Goal: Transaction & Acquisition: Purchase product/service

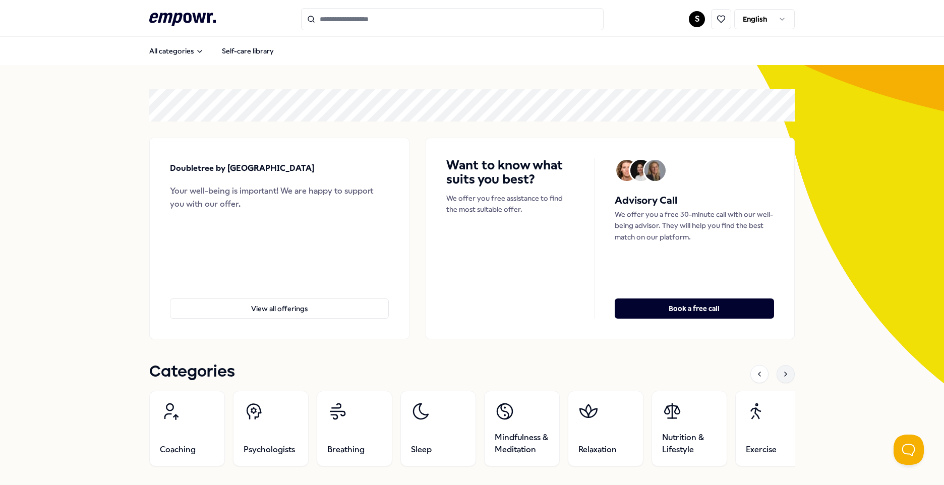
click at [782, 375] on icon at bounding box center [786, 374] width 8 height 8
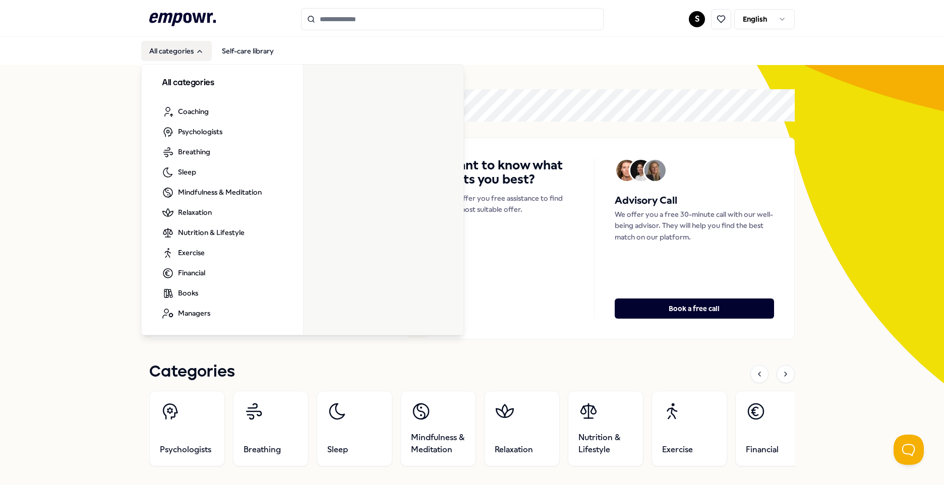
click at [177, 58] on button "All categories" at bounding box center [176, 51] width 71 height 20
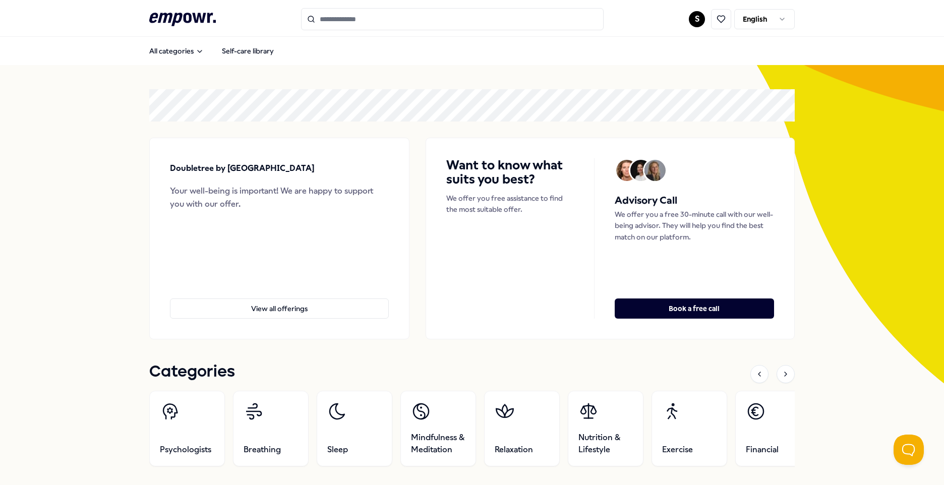
click at [771, 373] on div at bounding box center [773, 374] width 44 height 18
click at [790, 374] on div at bounding box center [786, 374] width 18 height 18
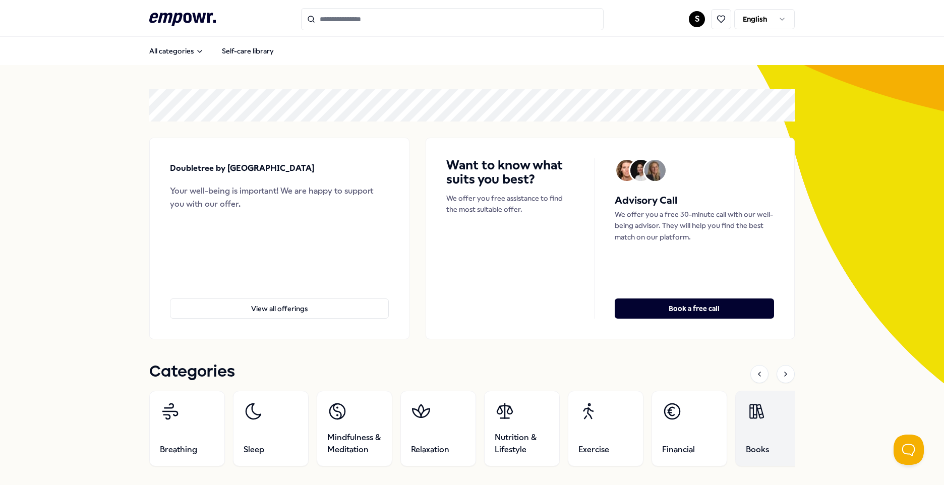
click at [784, 453] on link "Books" at bounding box center [773, 429] width 76 height 76
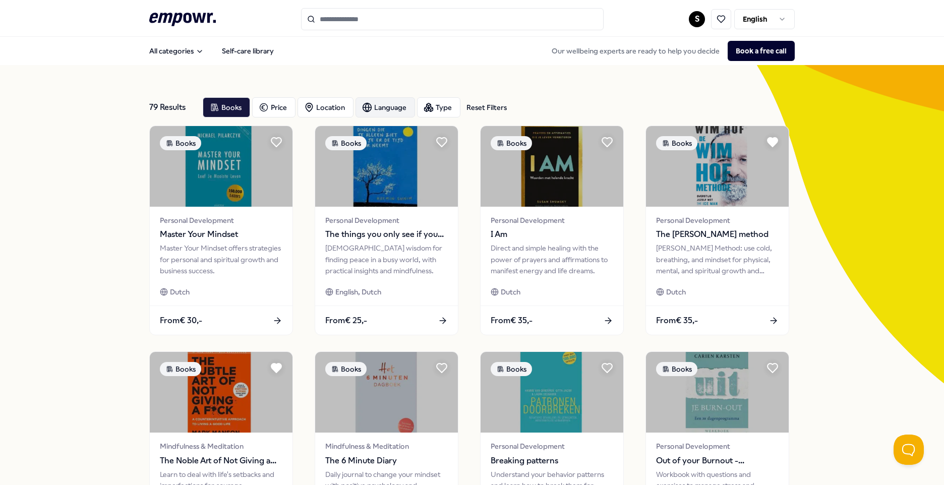
click at [401, 106] on div "Language" at bounding box center [386, 107] width 60 height 20
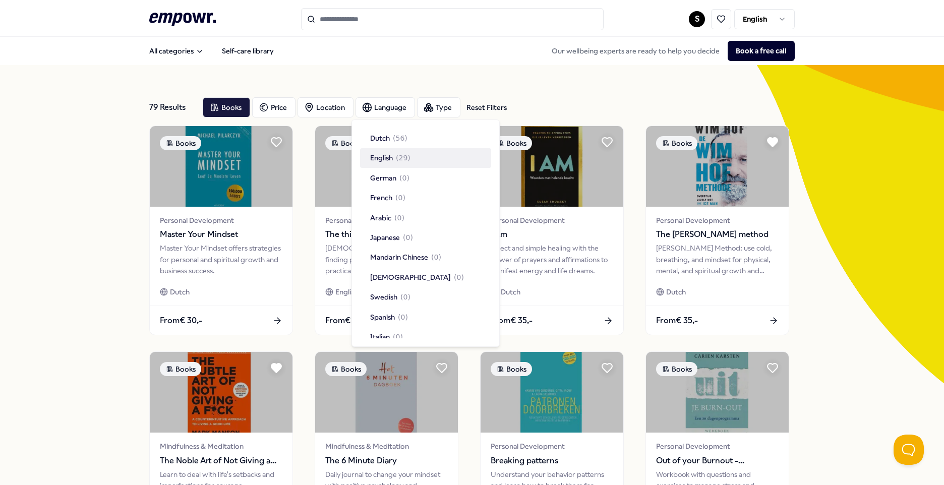
click at [409, 160] on span "( 29 )" at bounding box center [403, 157] width 15 height 11
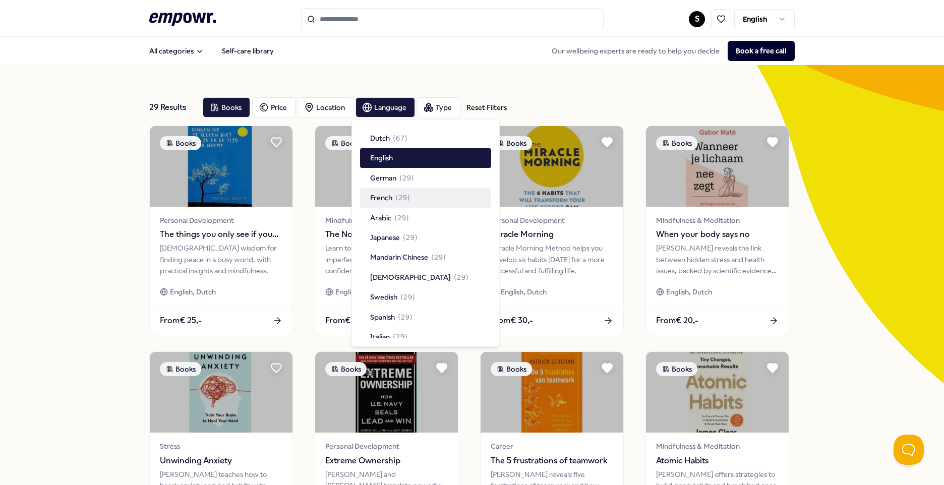
click at [54, 326] on div "29 Results Reset Filters Books Price Location Language Type Reset Filters Books…" at bounding box center [472, 458] width 944 height 787
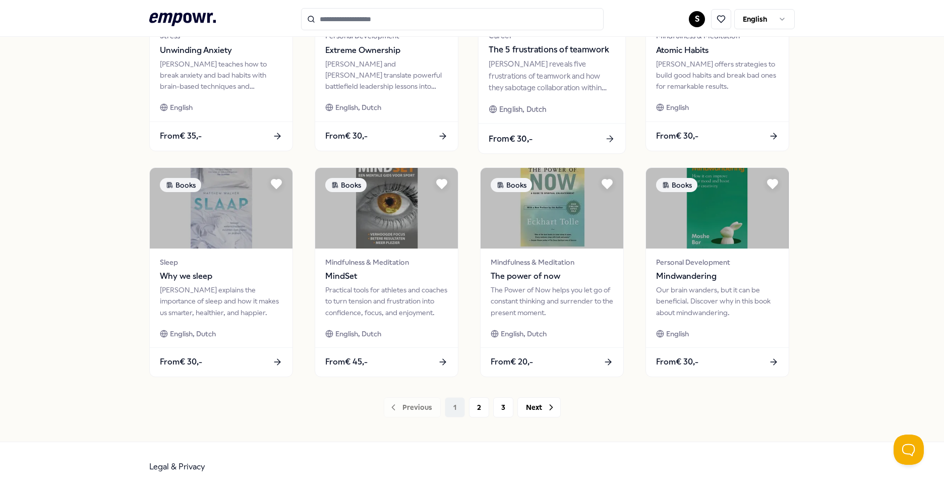
scroll to position [417, 0]
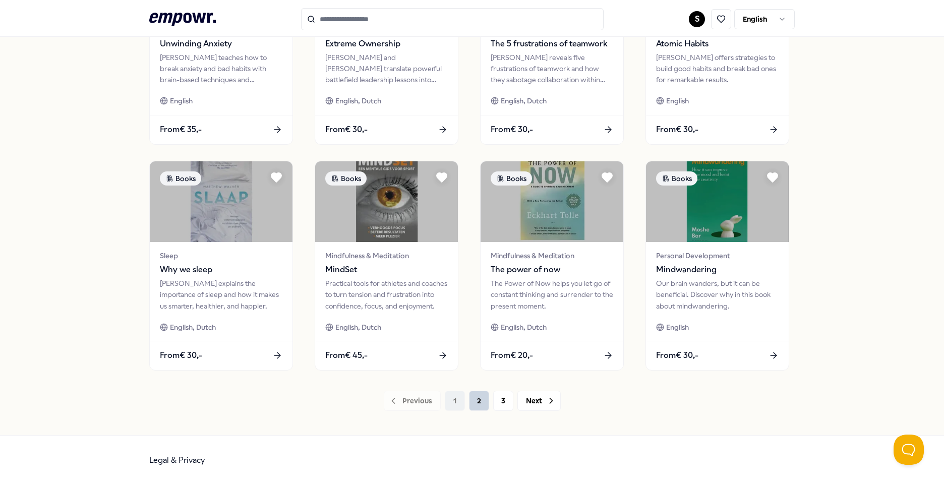
click at [475, 401] on button "2" at bounding box center [479, 401] width 20 height 20
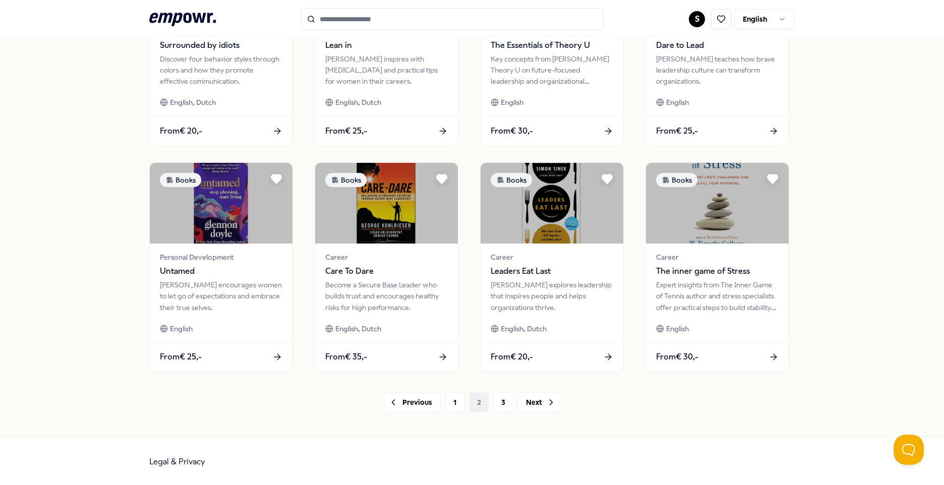
scroll to position [417, 0]
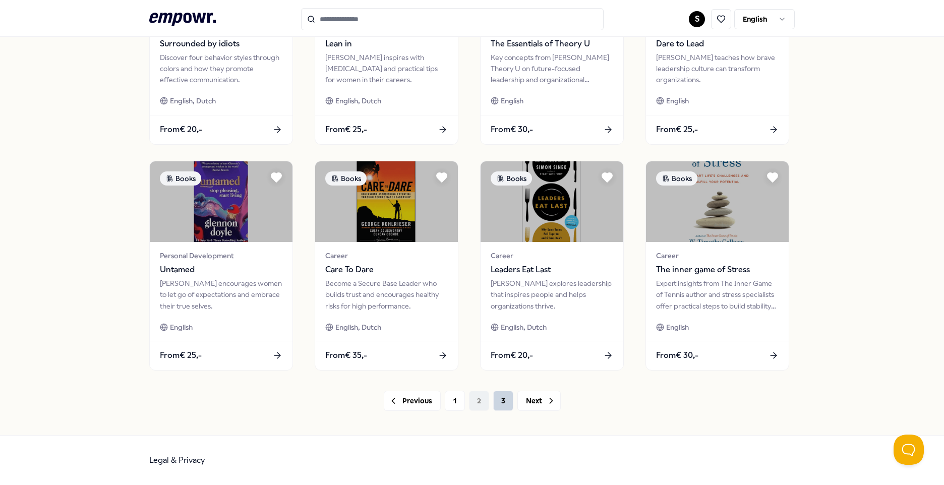
click at [497, 400] on button "3" at bounding box center [503, 401] width 20 height 20
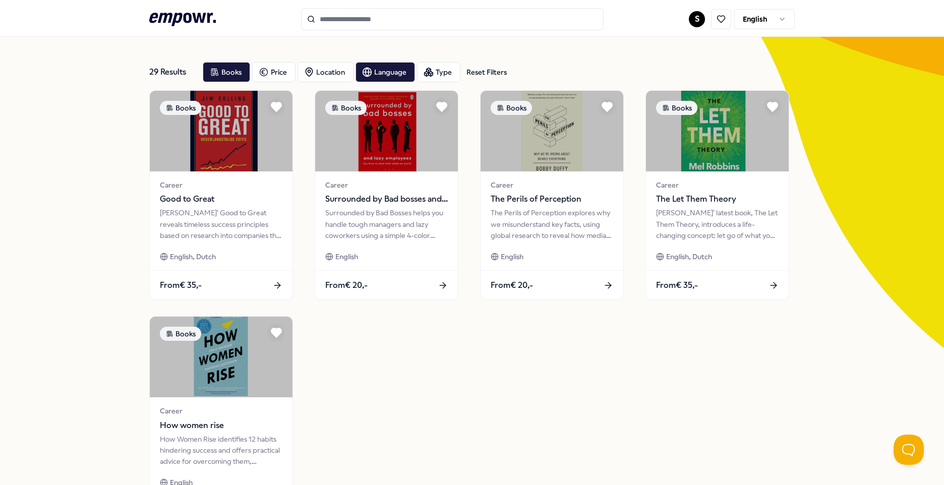
scroll to position [50, 0]
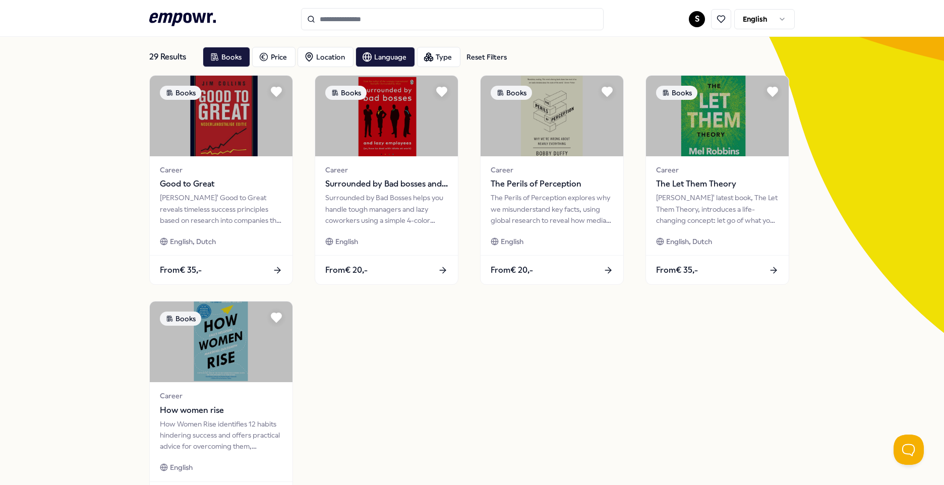
click at [205, 25] on icon ".empowr-logo_svg__cls-1{fill:#03032f}" at bounding box center [182, 19] width 67 height 19
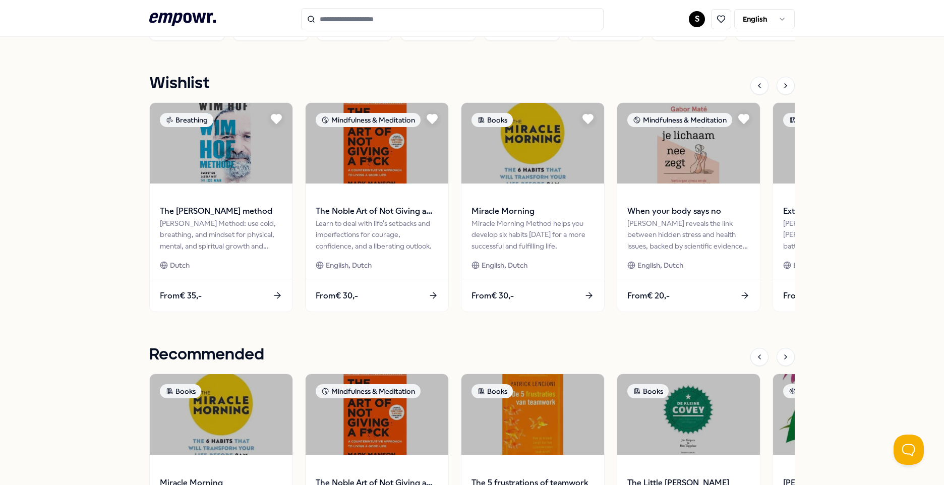
scroll to position [306, 0]
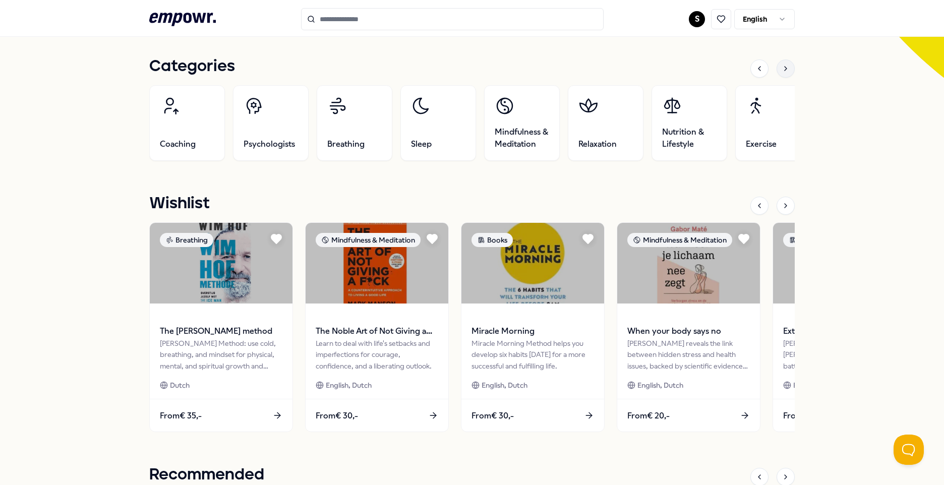
click at [782, 68] on icon at bounding box center [786, 69] width 8 height 8
click at [758, 210] on div at bounding box center [760, 206] width 18 height 18
click at [782, 65] on icon at bounding box center [786, 69] width 8 height 8
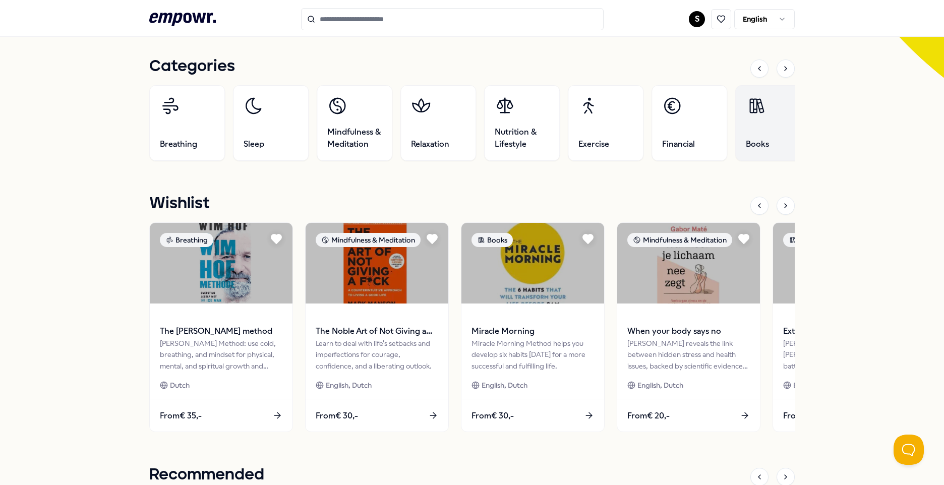
click at [761, 122] on link "Books" at bounding box center [773, 123] width 76 height 76
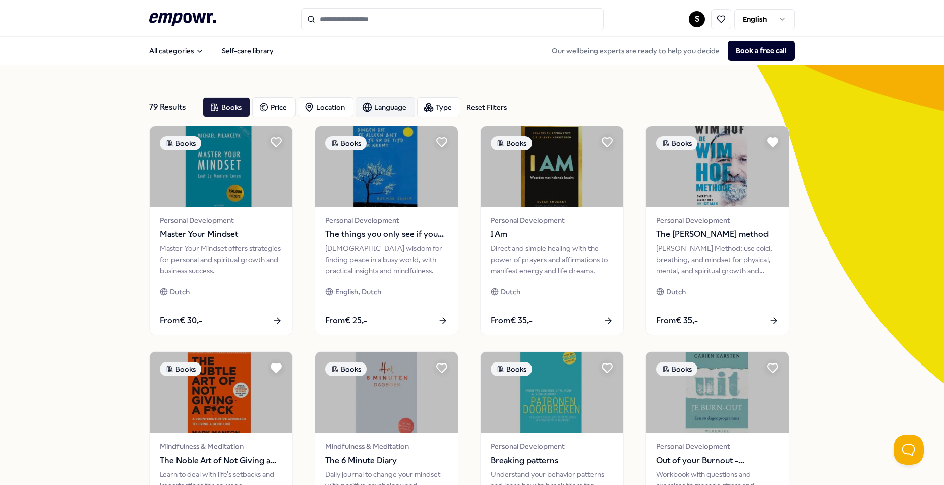
click at [389, 110] on div "Language" at bounding box center [386, 107] width 60 height 20
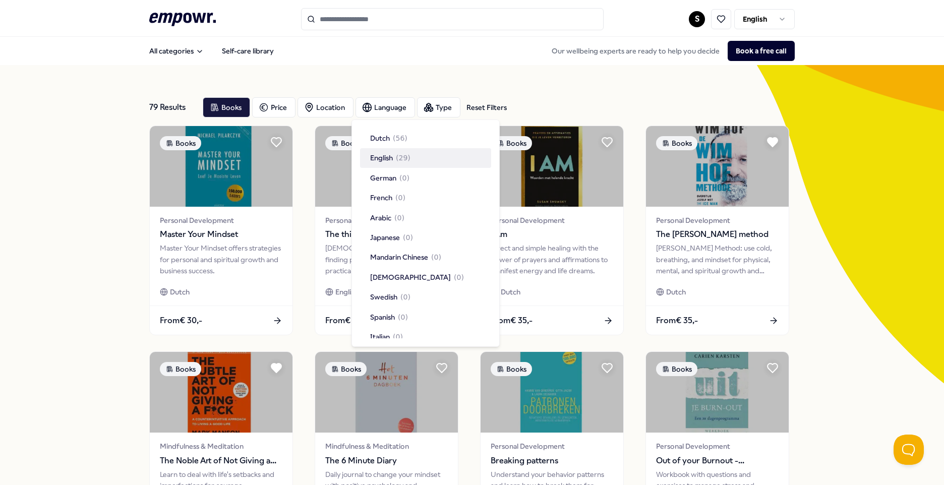
click at [405, 161] on span "( 29 )" at bounding box center [403, 157] width 15 height 11
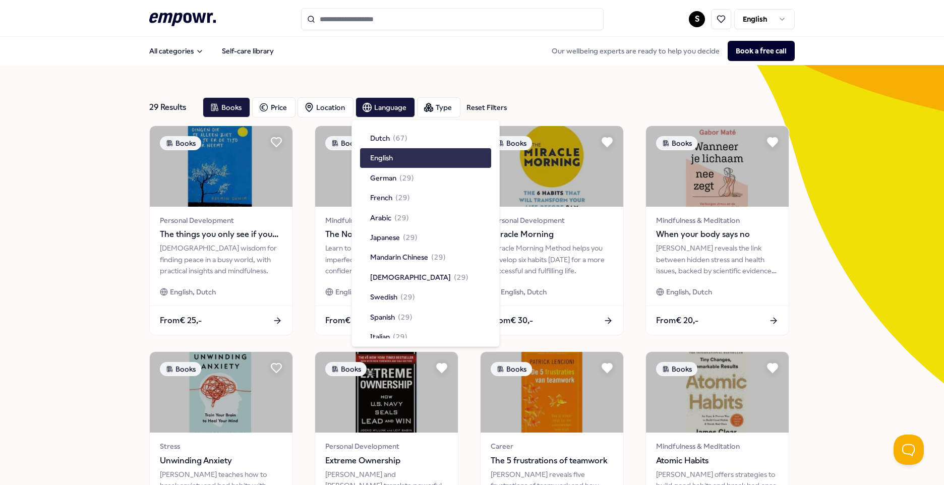
click at [383, 156] on span "English" at bounding box center [381, 157] width 23 height 11
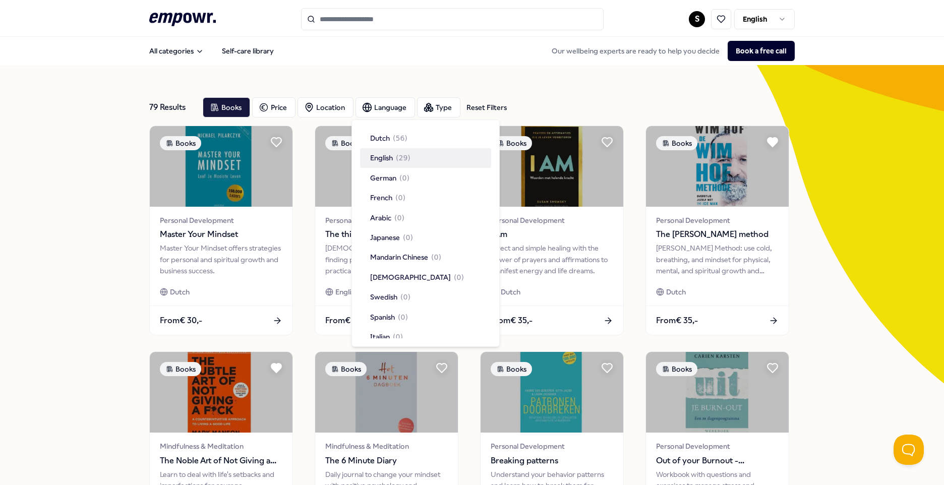
click at [49, 153] on div "79 Results Reset Filters Books Price Location Language Type Reset Filters Books…" at bounding box center [472, 458] width 944 height 787
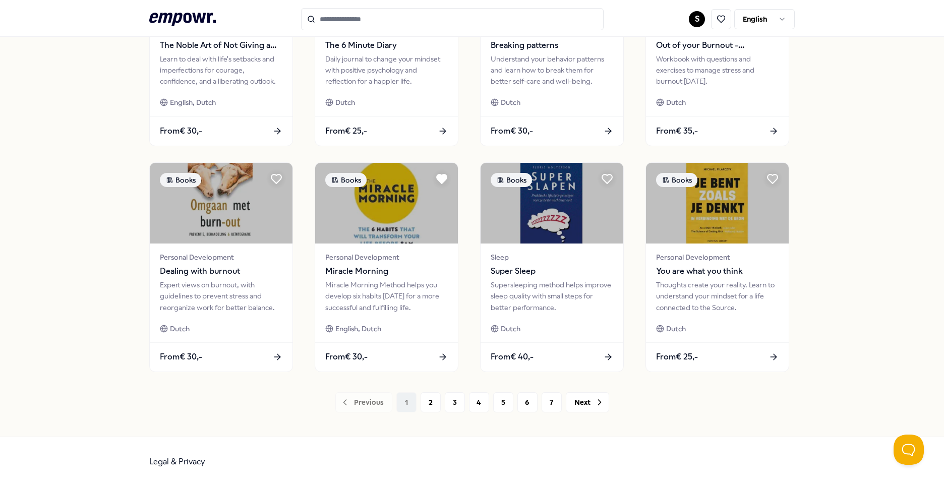
scroll to position [417, 0]
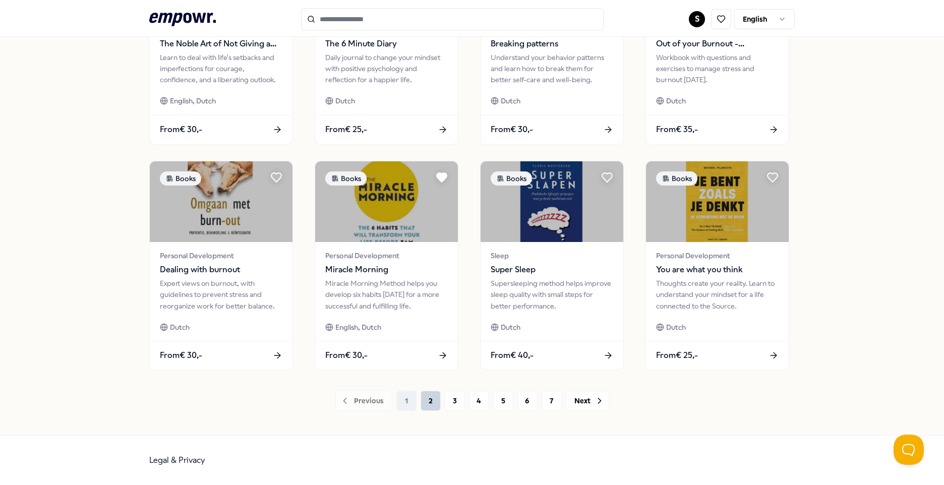
click at [424, 398] on button "2" at bounding box center [431, 401] width 20 height 20
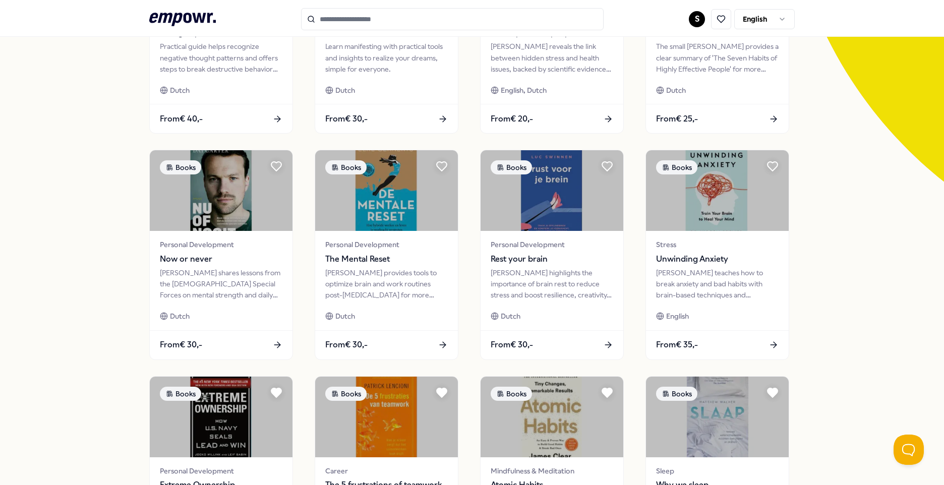
scroll to position [417, 0]
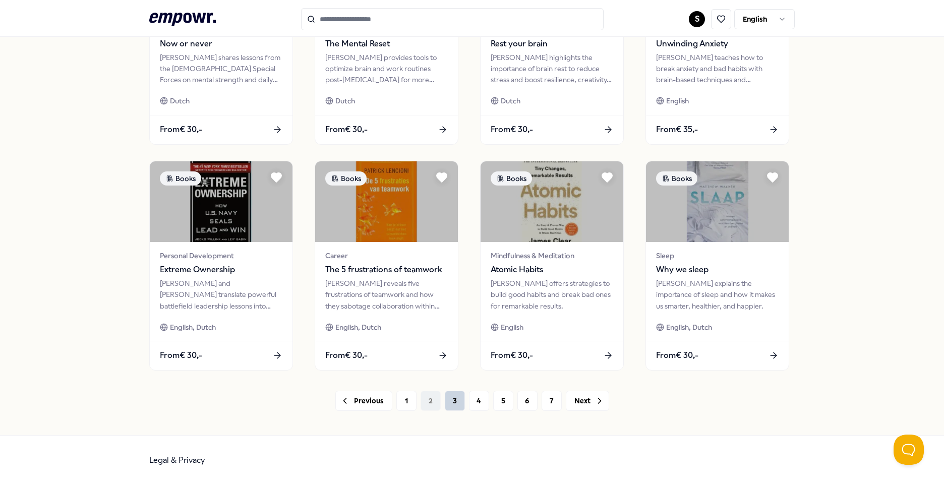
click at [449, 400] on button "3" at bounding box center [455, 401] width 20 height 20
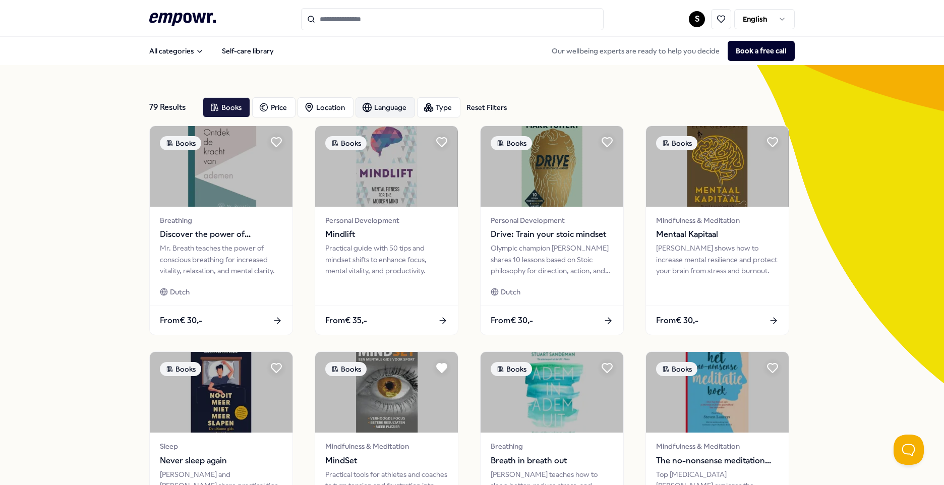
click at [394, 107] on div "Language" at bounding box center [386, 107] width 60 height 20
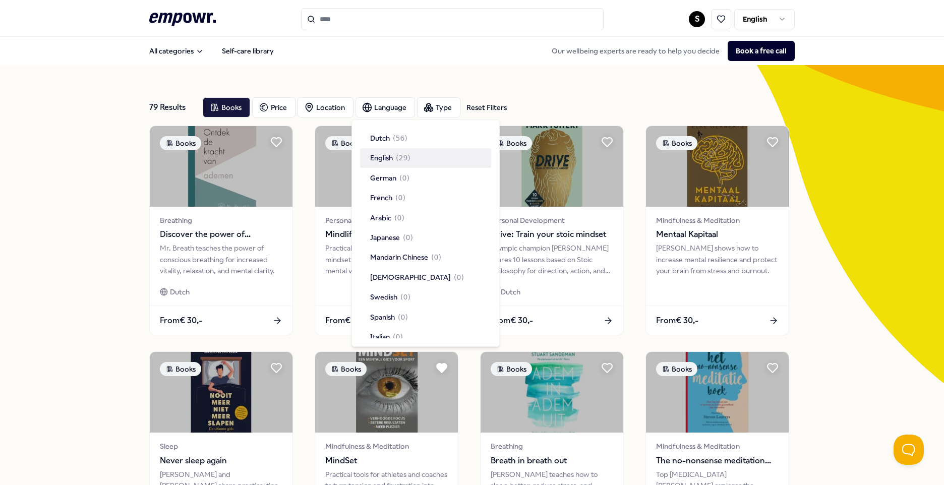
click at [408, 163] on span "( 29 )" at bounding box center [403, 157] width 15 height 11
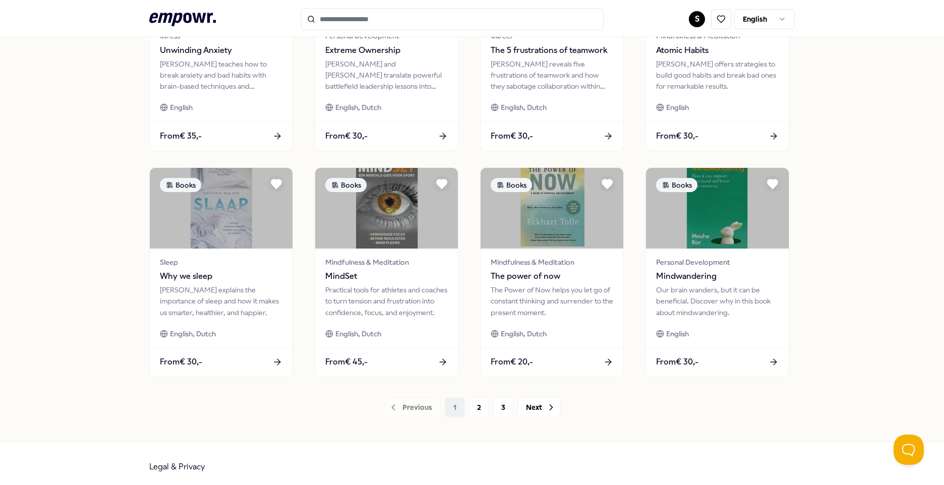
scroll to position [417, 0]
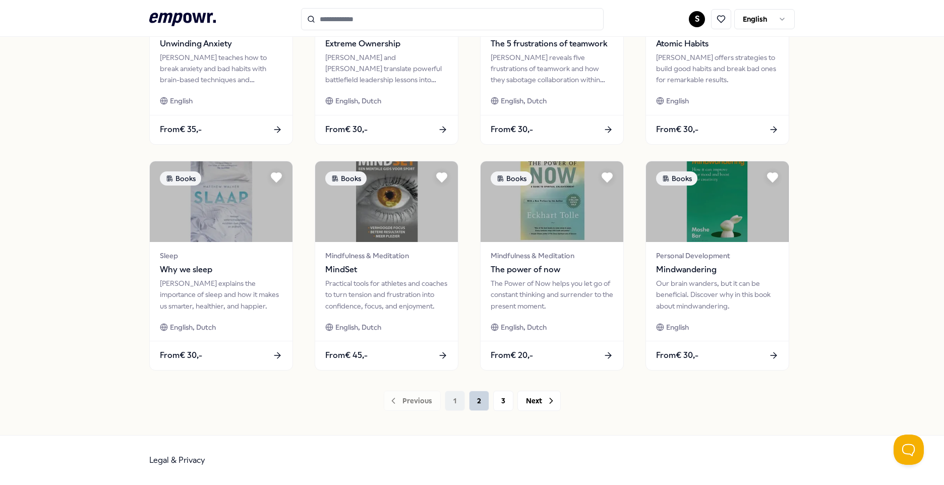
click at [478, 399] on button "2" at bounding box center [479, 401] width 20 height 20
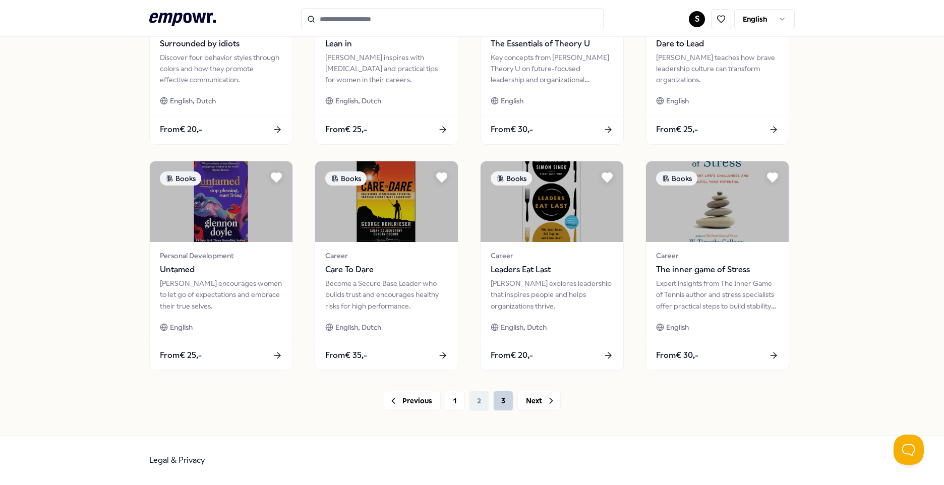
click at [498, 401] on button "3" at bounding box center [503, 401] width 20 height 20
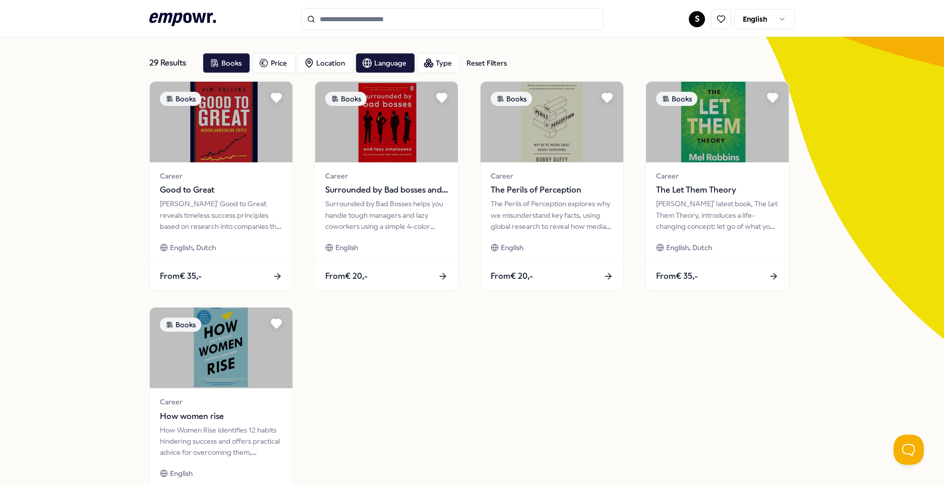
scroll to position [191, 0]
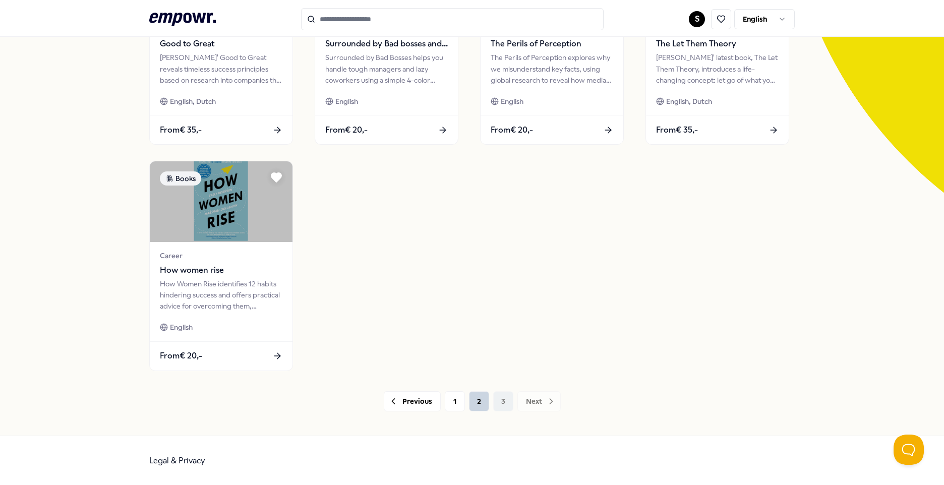
click at [472, 400] on button "2" at bounding box center [479, 401] width 20 height 20
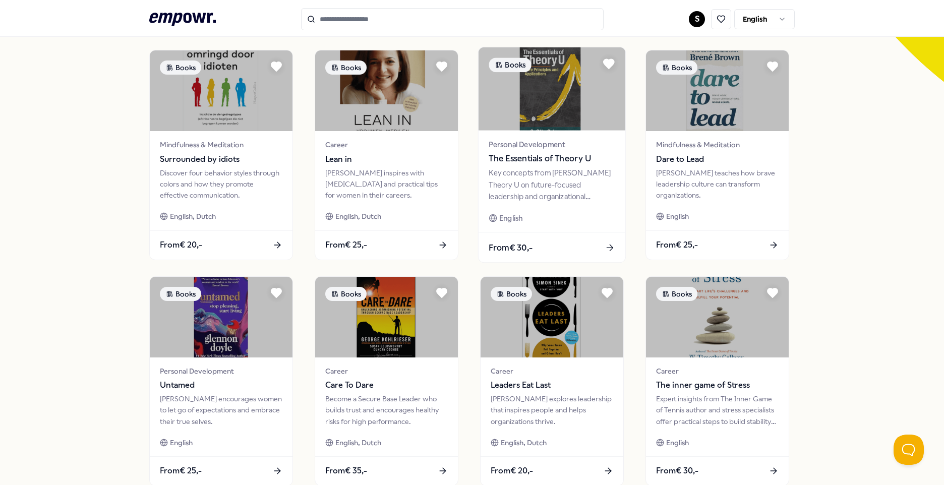
scroll to position [417, 0]
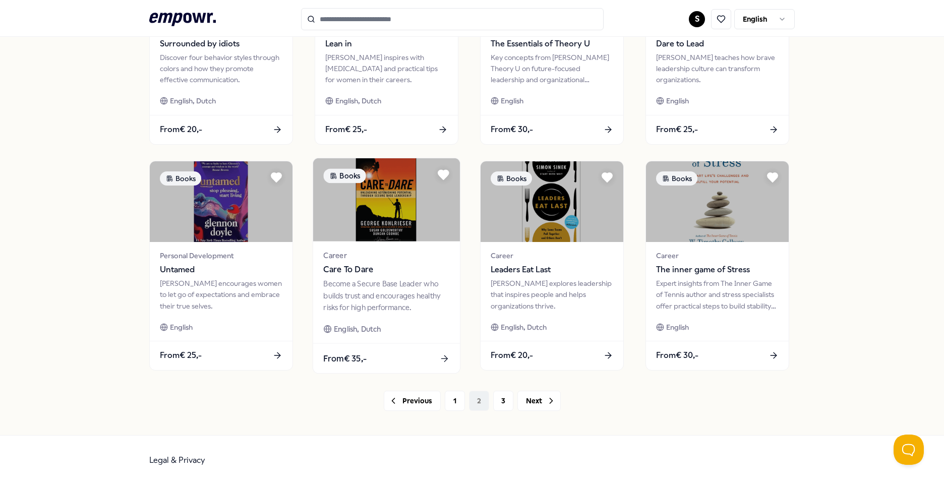
click at [371, 370] on div "From € 35,-" at bounding box center [386, 358] width 147 height 30
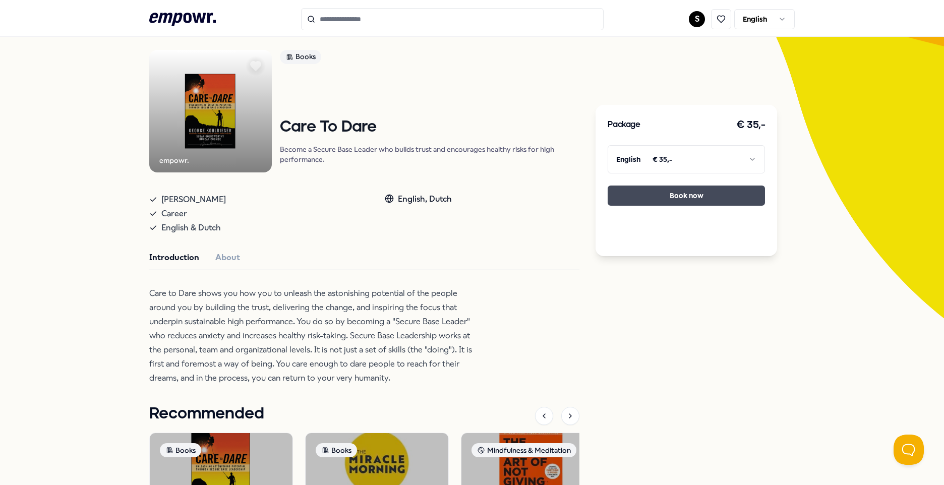
click at [687, 196] on button "Book now" at bounding box center [686, 196] width 157 height 20
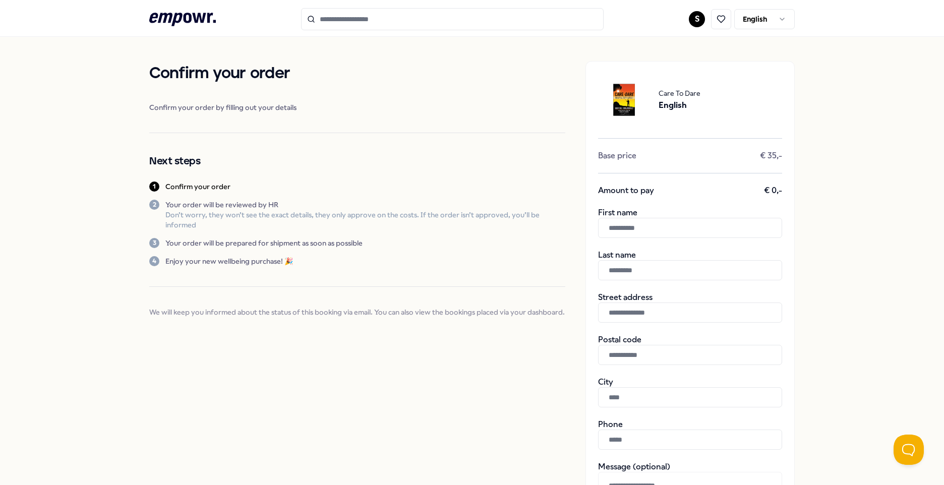
click at [679, 227] on input "text" at bounding box center [690, 228] width 184 height 20
type input "******"
type input "*******"
type input "**********"
type input "******"
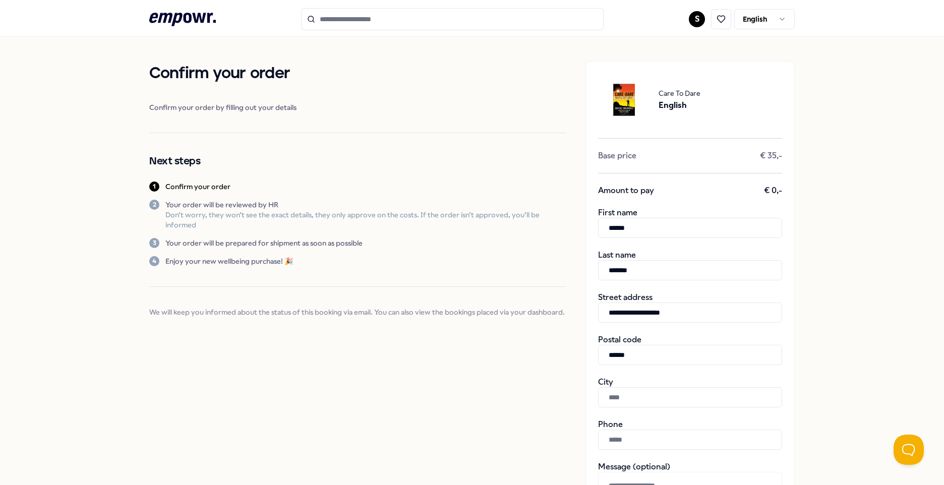
type input "********"
type input "**********"
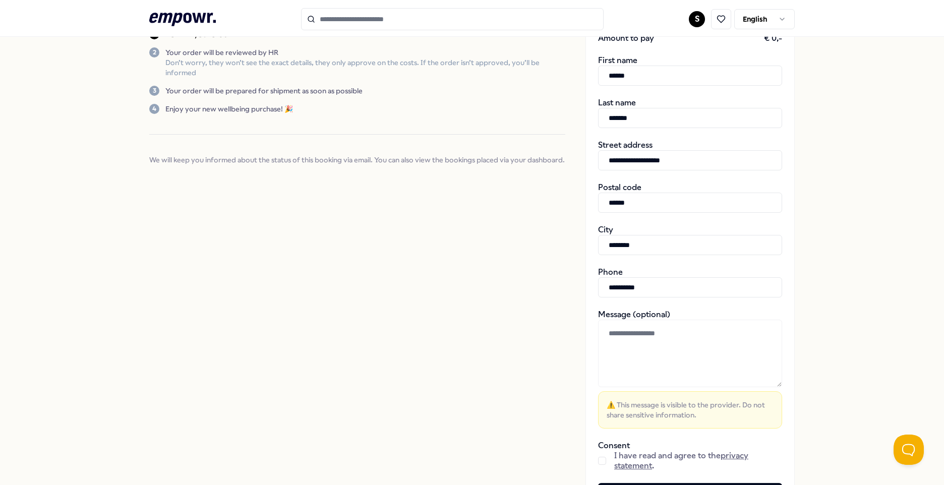
scroll to position [202, 0]
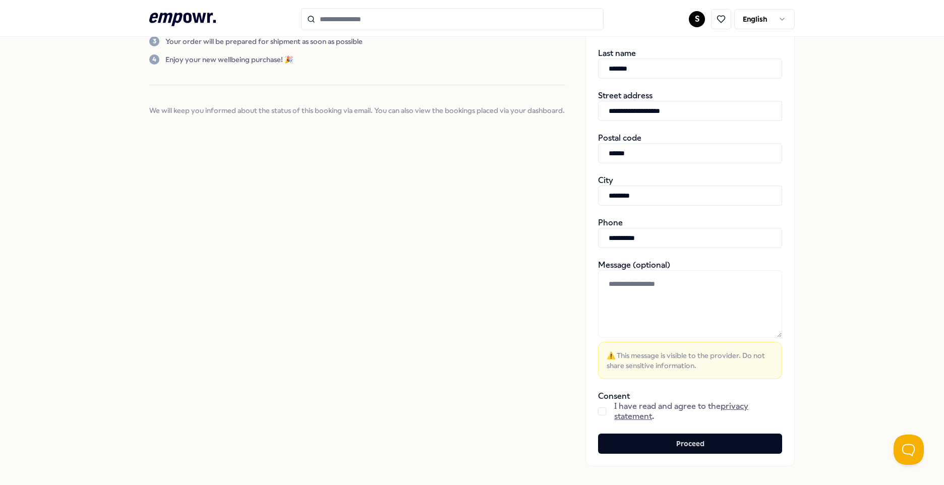
click at [601, 411] on button "button" at bounding box center [602, 412] width 8 height 8
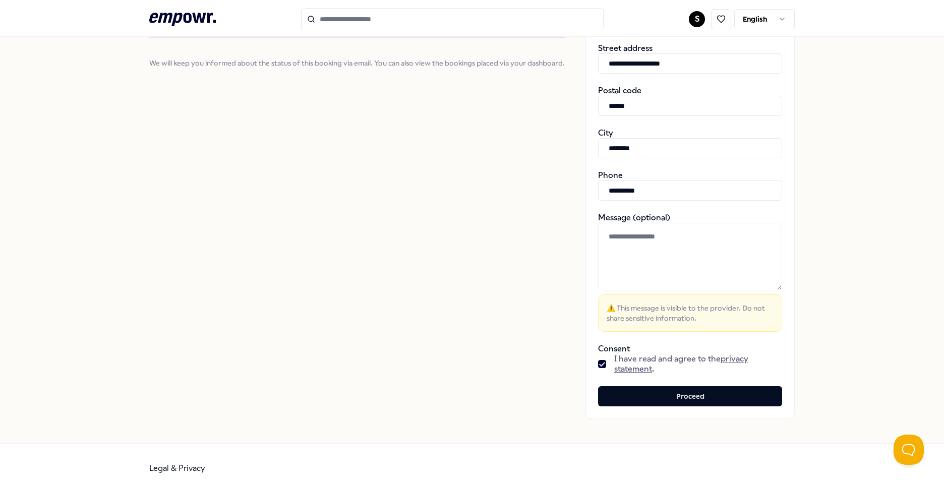
scroll to position [257, 0]
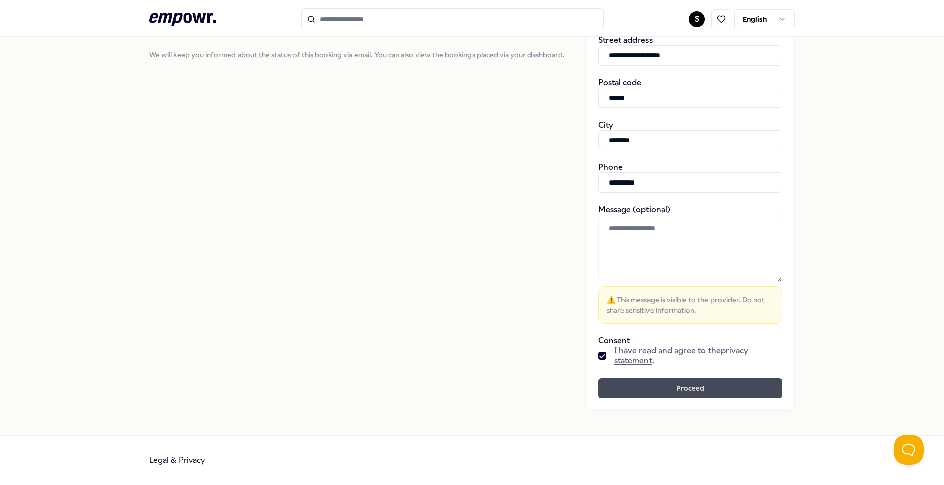
click at [738, 387] on button "Proceed" at bounding box center [690, 388] width 184 height 20
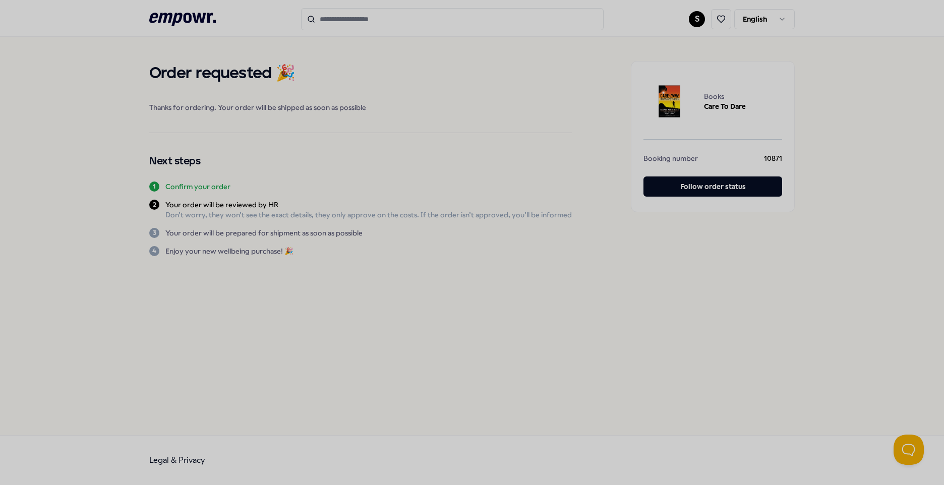
click at [165, 14] on div at bounding box center [472, 242] width 944 height 485
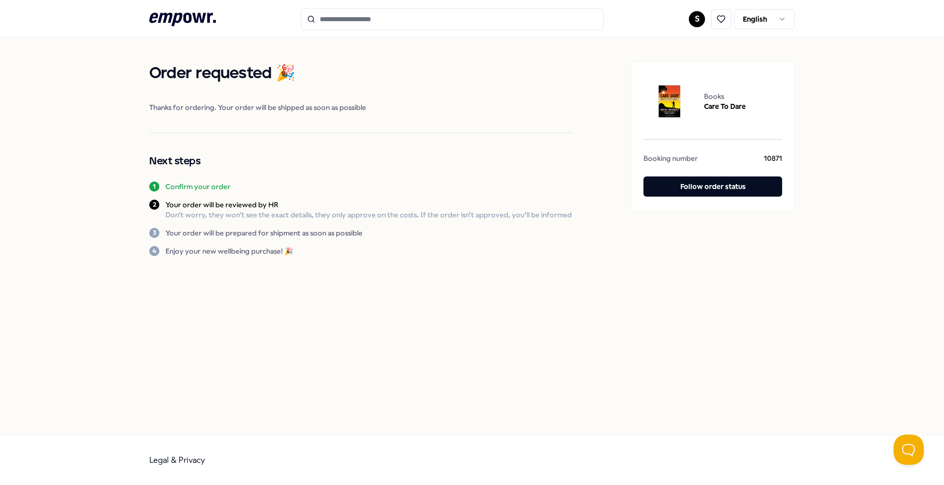
click at [190, 16] on icon at bounding box center [182, 19] width 67 height 13
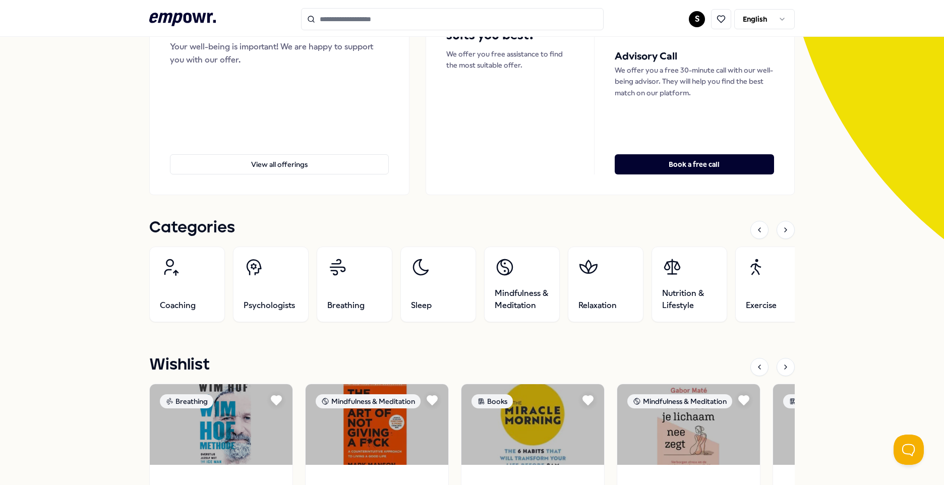
scroll to position [303, 0]
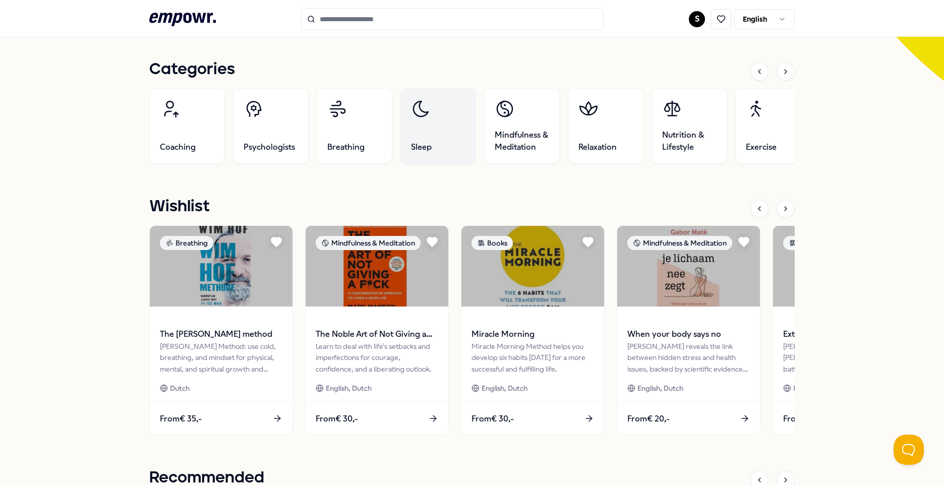
click at [420, 144] on span "Sleep" at bounding box center [421, 147] width 21 height 12
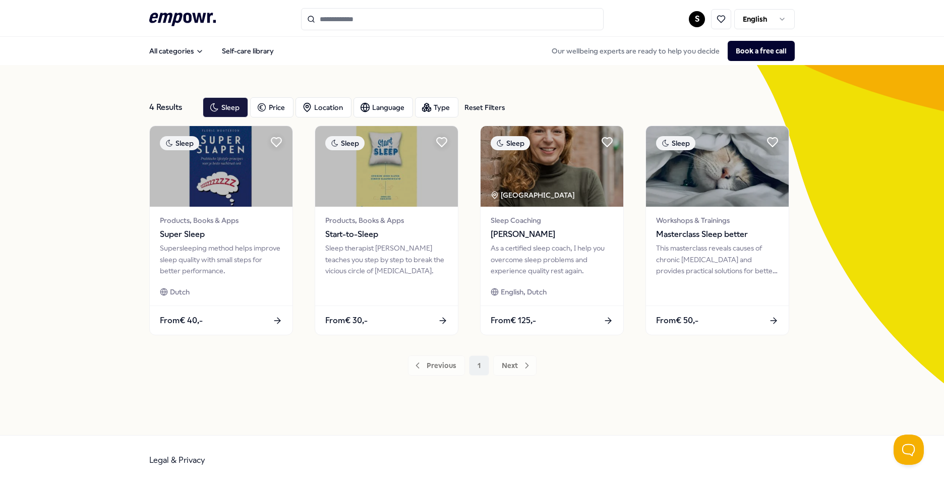
click at [187, 10] on icon ".empowr-logo_svg__cls-1{fill:#03032f}" at bounding box center [182, 19] width 67 height 19
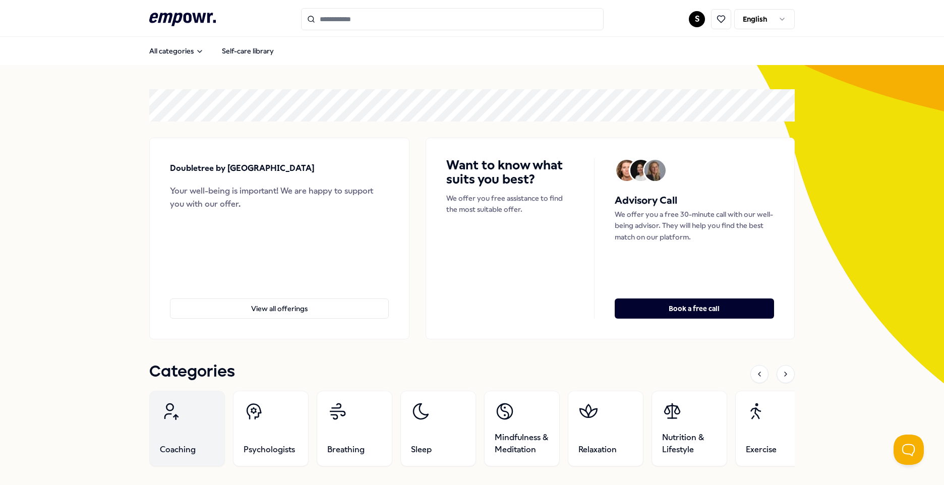
click at [204, 422] on link "Coaching" at bounding box center [187, 429] width 76 height 76
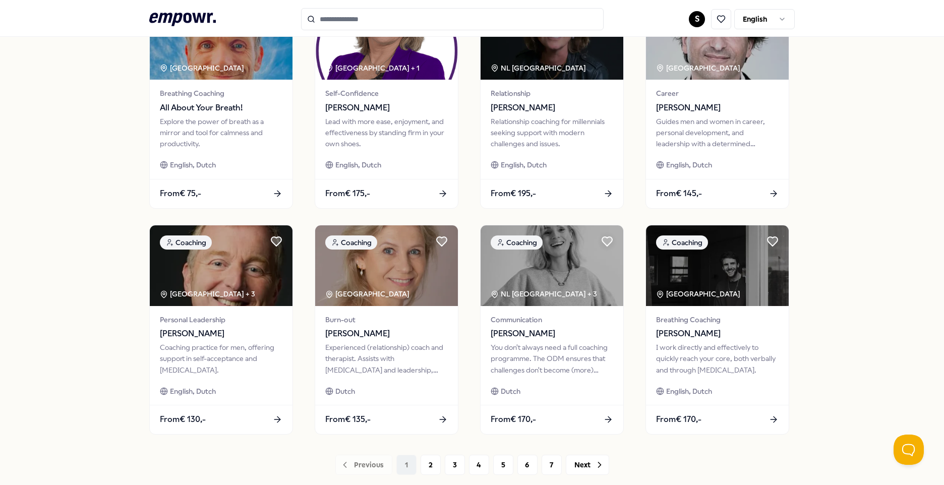
scroll to position [417, 0]
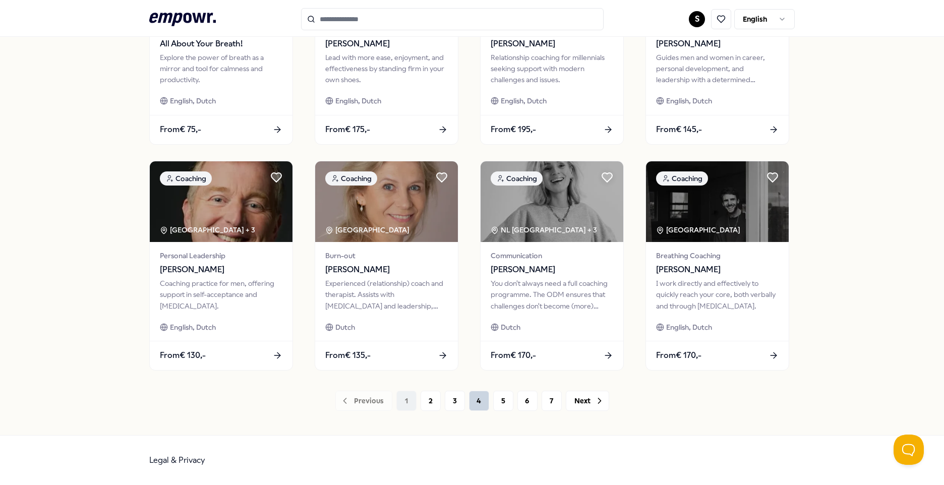
click at [479, 405] on button "4" at bounding box center [479, 401] width 20 height 20
